Goal: Task Accomplishment & Management: Use online tool/utility

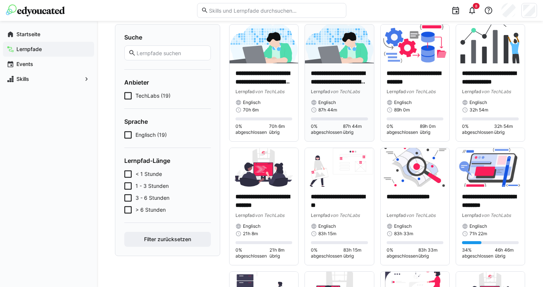
scroll to position [62, 0]
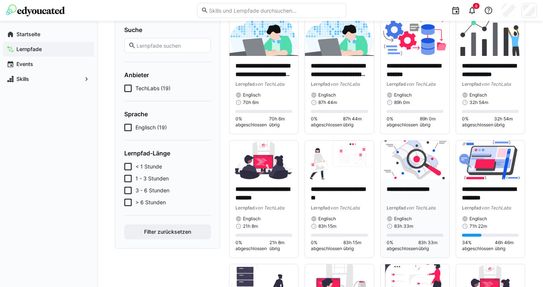
click at [400, 196] on p "**********" at bounding box center [415, 193] width 57 height 17
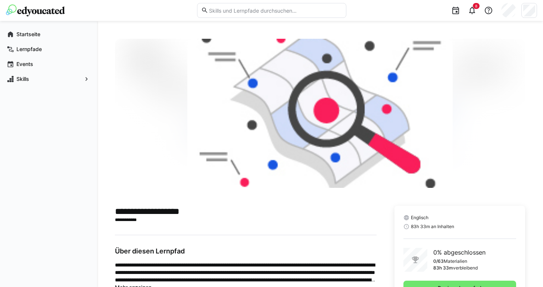
scroll to position [35, 0]
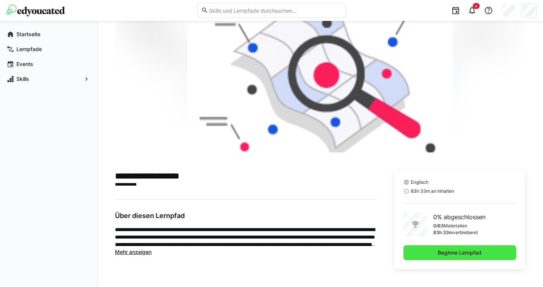
click at [443, 252] on span "Beginne Lernpfad" at bounding box center [460, 252] width 46 height 7
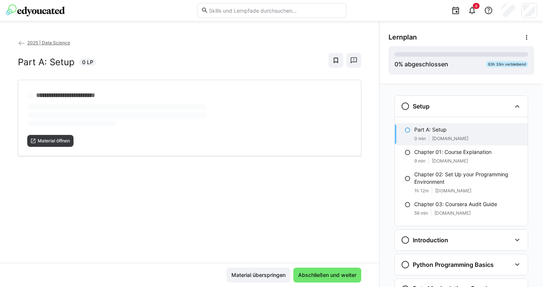
scroll to position [12, 0]
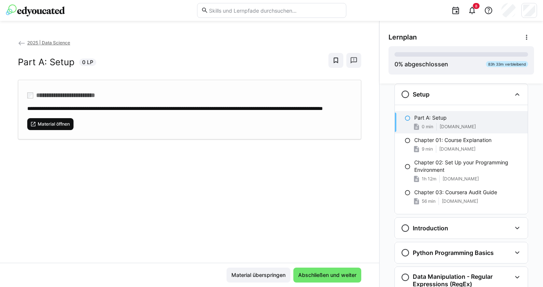
click at [61, 127] on span "Material öffnen" at bounding box center [54, 124] width 34 height 6
click at [315, 274] on span "Abschließen und weiter" at bounding box center [327, 275] width 60 height 7
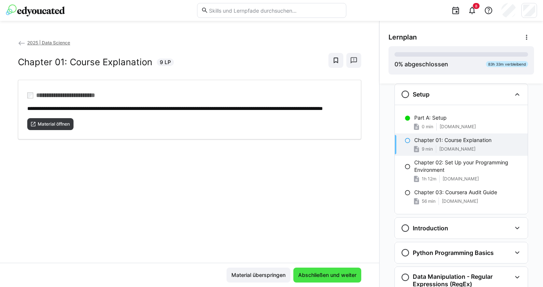
click at [315, 274] on span "Abschließen und weiter" at bounding box center [327, 275] width 60 height 7
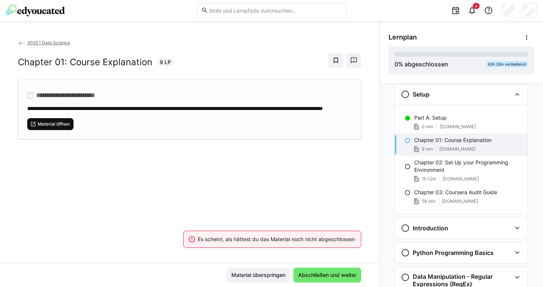
click at [57, 127] on span "Material öffnen" at bounding box center [54, 124] width 34 height 6
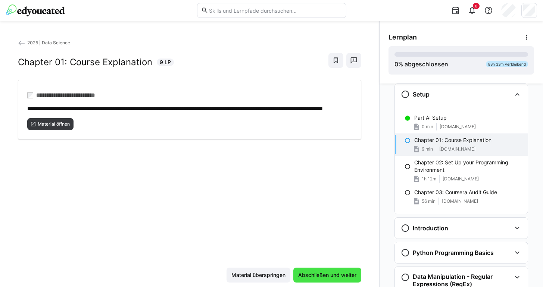
click at [307, 273] on span "Abschließen und weiter" at bounding box center [327, 275] width 60 height 7
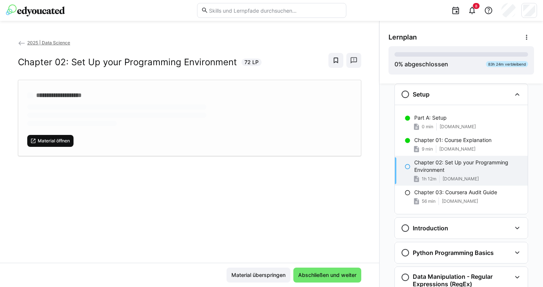
click at [63, 143] on span "Material öffnen" at bounding box center [54, 141] width 34 height 6
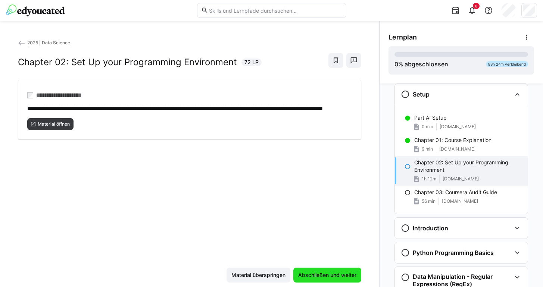
click at [310, 274] on span "Abschließen und weiter" at bounding box center [327, 275] width 60 height 7
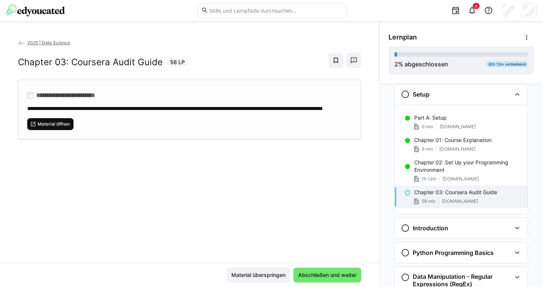
click at [45, 127] on span "Material öffnen" at bounding box center [54, 124] width 34 height 6
